Goal: Transaction & Acquisition: Obtain resource

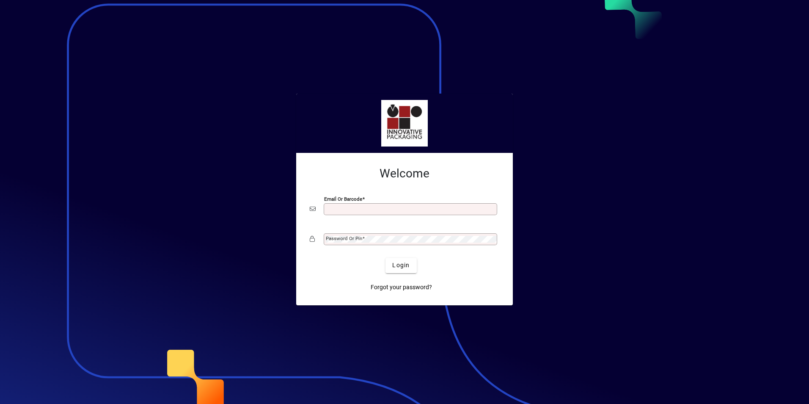
click at [354, 212] on input "Email or Barcode" at bounding box center [411, 209] width 171 height 7
type input "**********"
click at [349, 239] on mat-label "Password or Pin" at bounding box center [344, 238] width 36 height 6
click at [404, 268] on span "Login" at bounding box center [400, 265] width 17 height 9
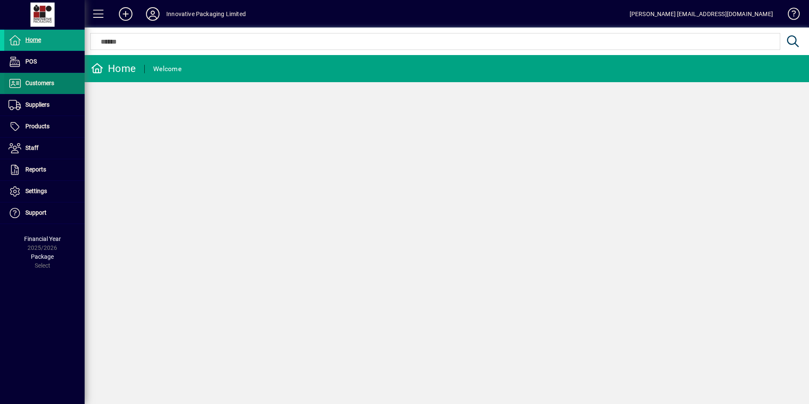
click at [47, 85] on span "Customers" at bounding box center [39, 83] width 29 height 7
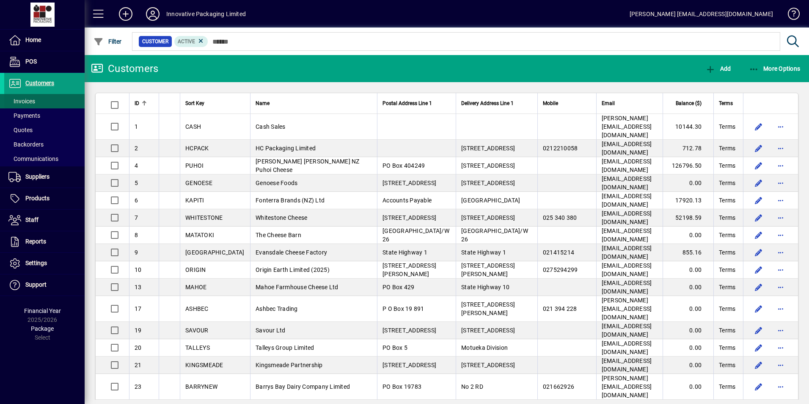
click at [29, 101] on span "Invoices" at bounding box center [21, 101] width 27 height 7
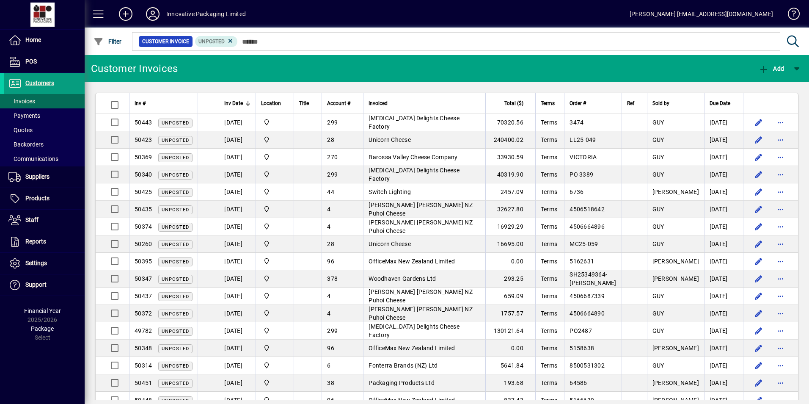
click at [246, 103] on div at bounding box center [247, 104] width 3 height 3
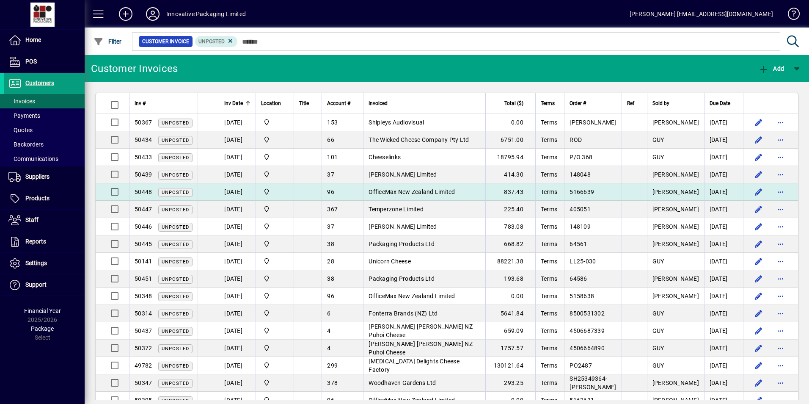
click at [291, 187] on td "Innovative Packaging" at bounding box center [275, 191] width 38 height 17
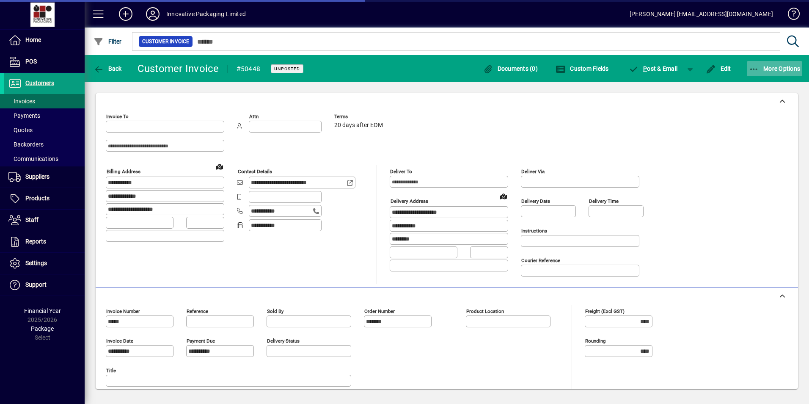
type input "**********"
click at [780, 67] on span "More Options" at bounding box center [775, 68] width 52 height 7
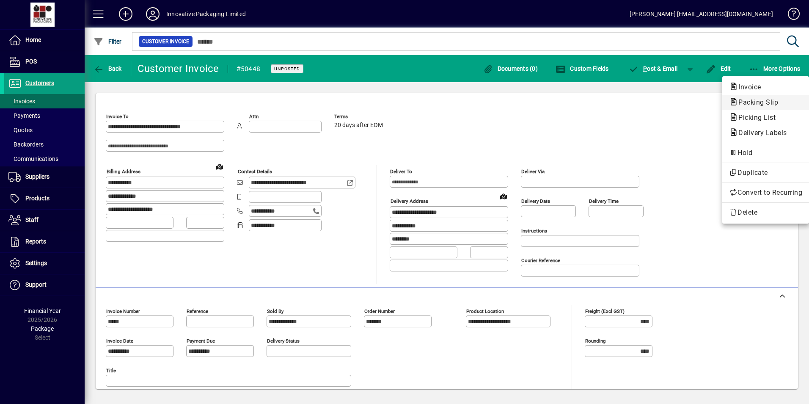
click at [760, 101] on span "Packing Slip" at bounding box center [755, 102] width 53 height 8
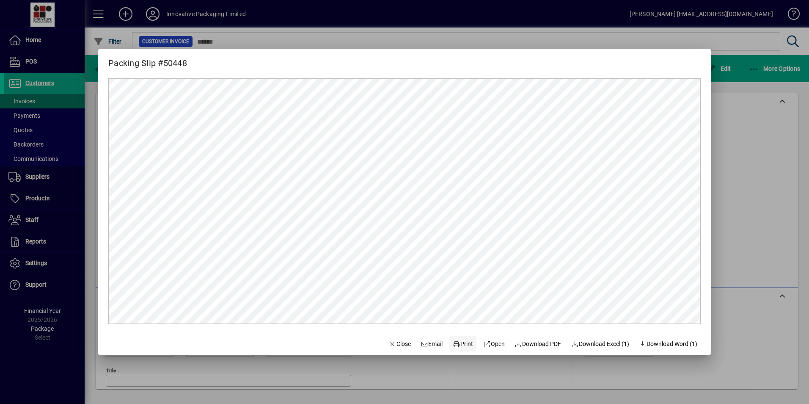
click at [455, 340] on span "Print" at bounding box center [463, 343] width 20 height 9
click at [393, 344] on span "Close" at bounding box center [400, 343] width 22 height 9
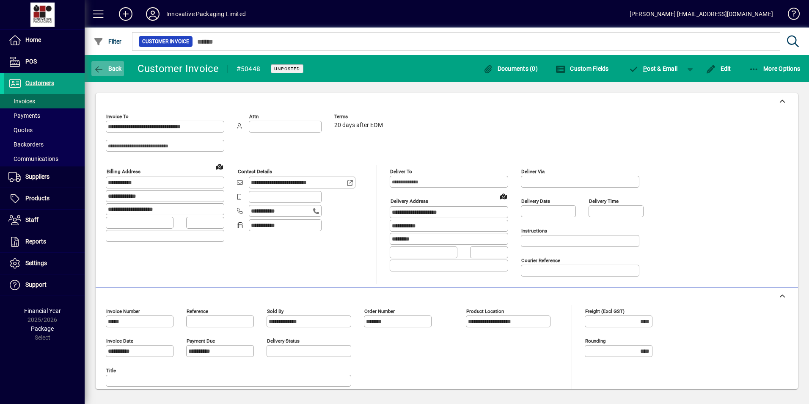
click at [101, 69] on icon "button" at bounding box center [99, 69] width 11 height 8
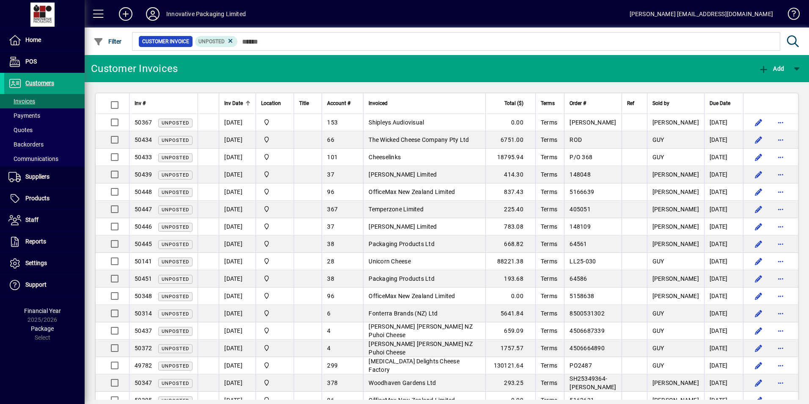
click at [153, 14] on icon at bounding box center [152, 14] width 17 height 14
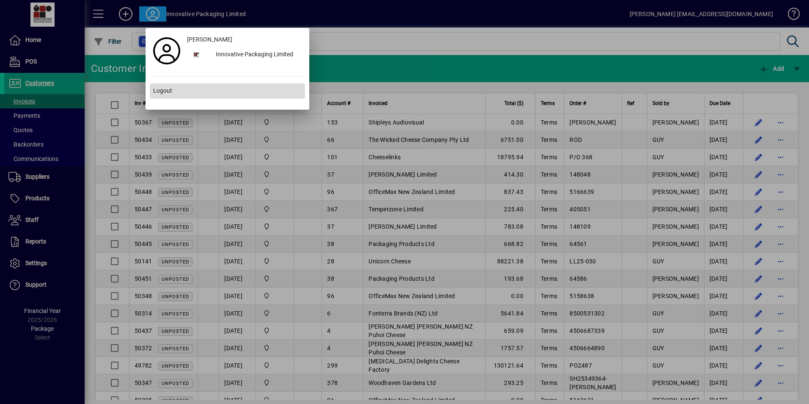
click at [164, 90] on span "Logout" at bounding box center [162, 90] width 19 height 9
